Goal: Information Seeking & Learning: Learn about a topic

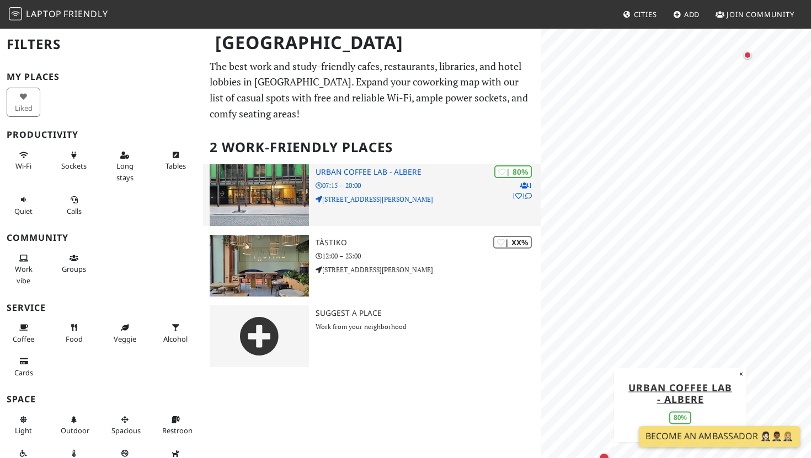
click at [280, 202] on img at bounding box center [259, 195] width 99 height 62
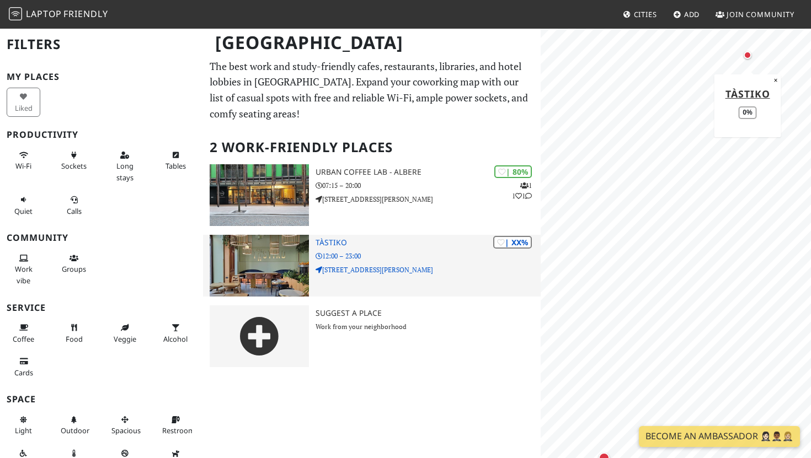
click at [273, 260] on img at bounding box center [259, 266] width 99 height 62
